Goal: Task Accomplishment & Management: Manage account settings

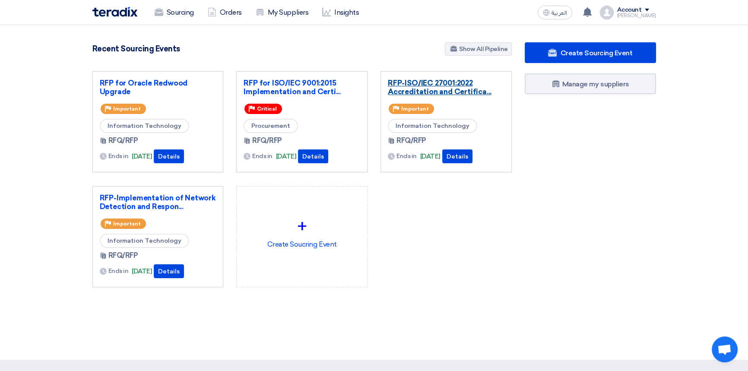
click at [427, 89] on link "RFP-ISO/IEC 27001:2022 Accreditation and Certifica..." at bounding box center [446, 87] width 117 height 17
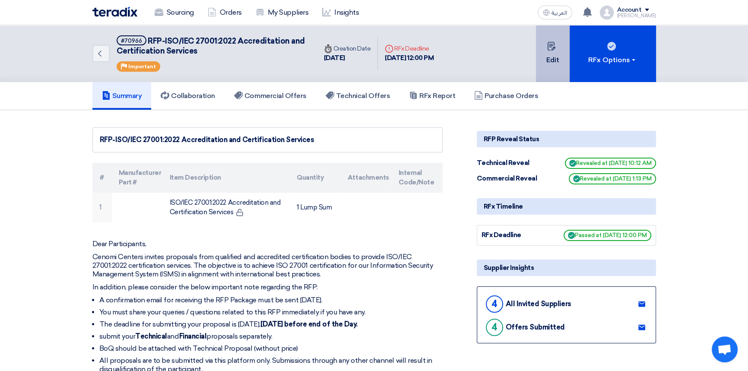
click at [550, 55] on button "Edit" at bounding box center [553, 53] width 34 height 57
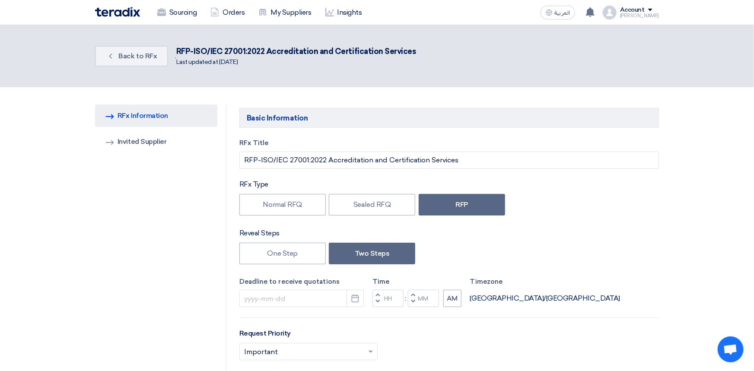
type input "[DATE]"
type input "12"
type input "00"
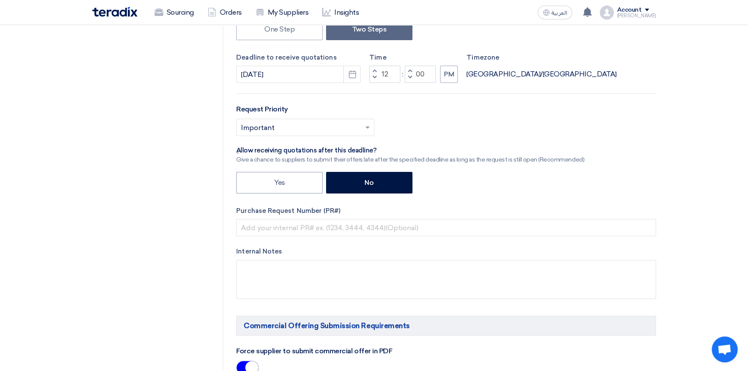
scroll to position [235, 0]
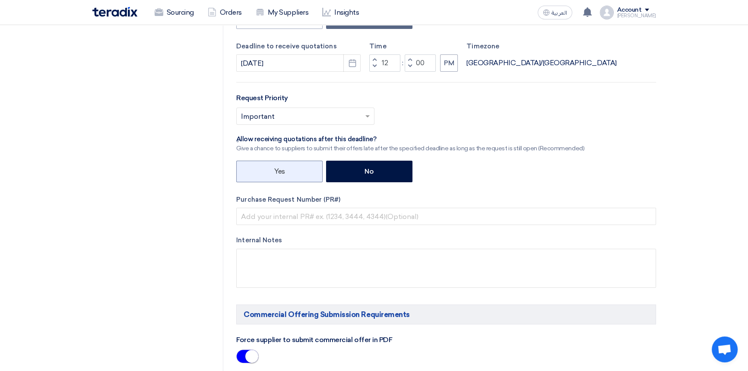
click at [277, 173] on label "Yes" at bounding box center [279, 172] width 86 height 22
click at [277, 173] on input "Yes" at bounding box center [277, 171] width 6 height 6
radio input "true"
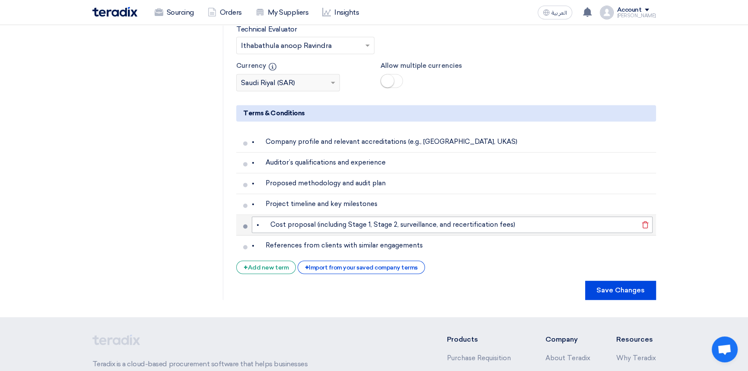
scroll to position [1492, 0]
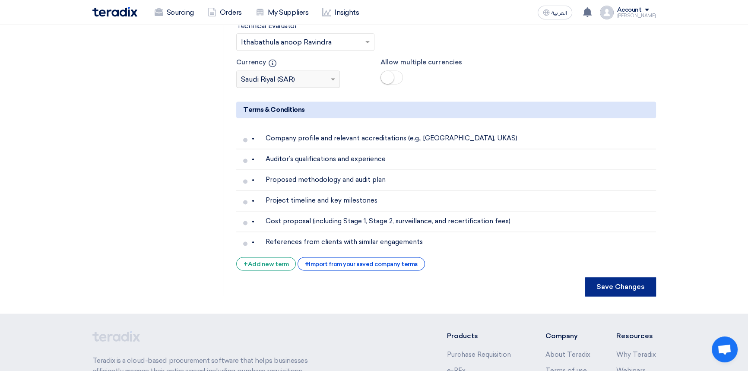
click at [629, 277] on button "Save Changes" at bounding box center [620, 286] width 71 height 19
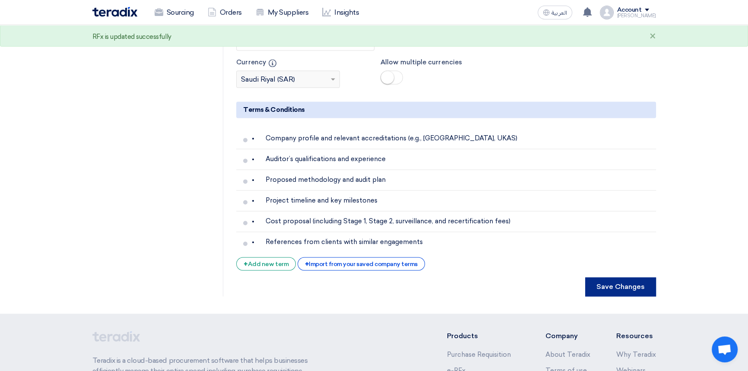
scroll to position [0, 0]
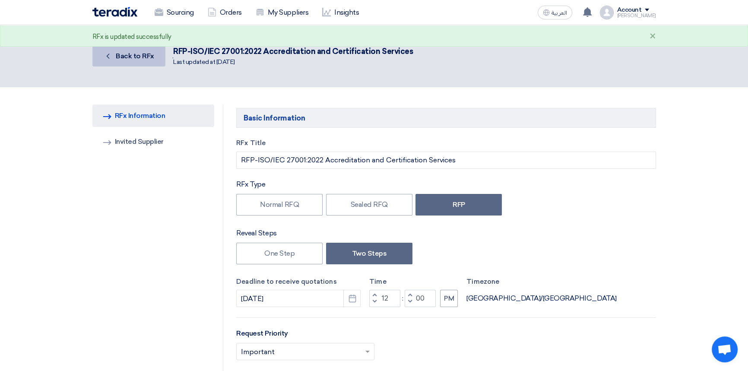
click at [135, 60] on link "Back Back to RFx" at bounding box center [128, 56] width 73 height 21
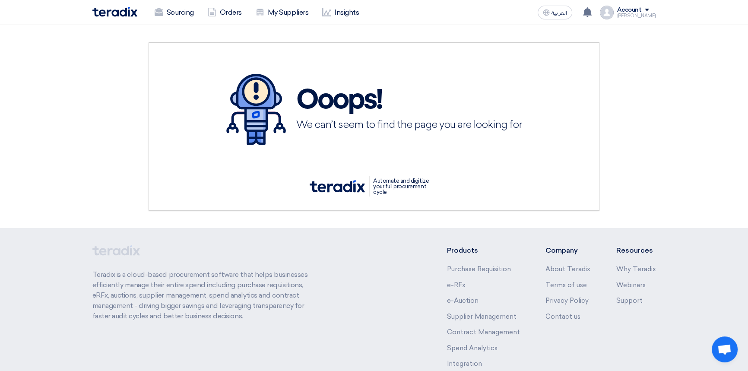
click at [108, 13] on img at bounding box center [114, 12] width 45 height 10
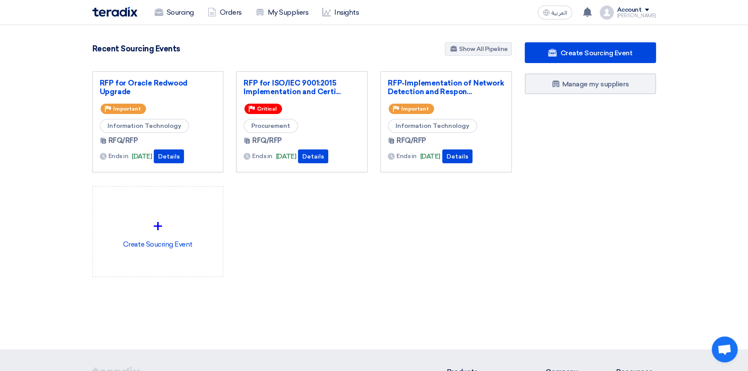
click at [299, 242] on div "RFP for Oracle Redwood Upgrade Priority Important Information Technology RFQ/RF…" at bounding box center [302, 180] width 432 height 219
click at [111, 13] on img at bounding box center [114, 12] width 45 height 10
click at [378, 236] on div "RFP for Oracle Redwood Upgrade Priority Important Information Technology RFQ/RF…" at bounding box center [302, 180] width 432 height 219
click at [125, 13] on img at bounding box center [114, 12] width 45 height 10
